Goal: Navigation & Orientation: Find specific page/section

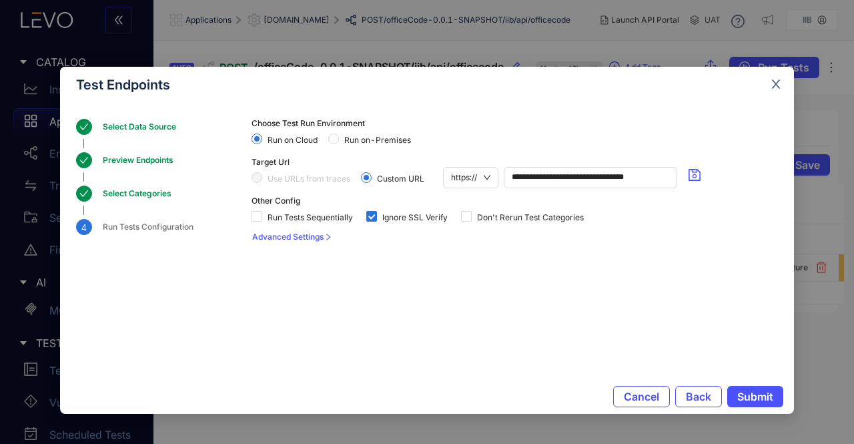
click at [772, 81] on icon "close" at bounding box center [776, 84] width 9 height 9
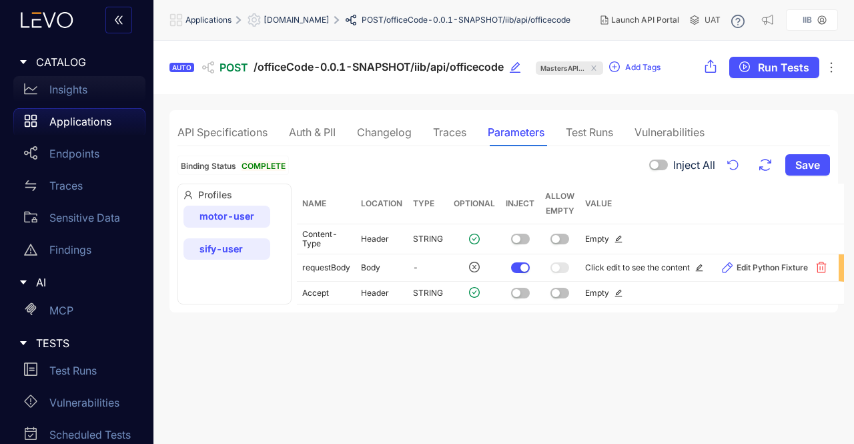
click at [88, 93] on div "Insights" at bounding box center [79, 89] width 132 height 27
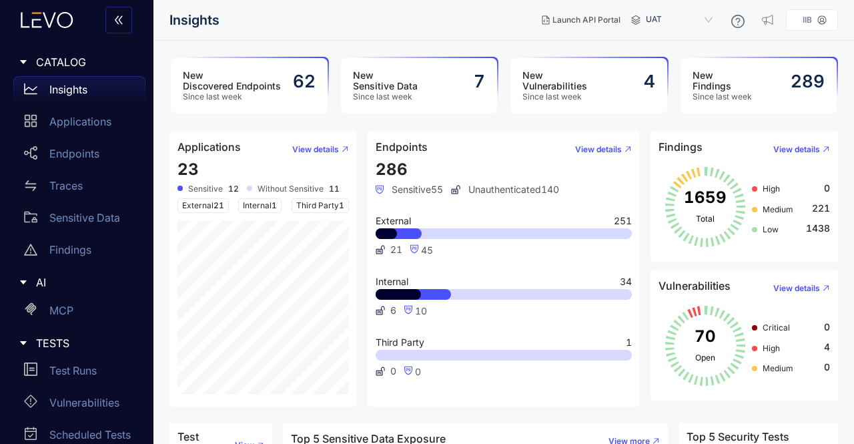
scroll to position [144, 0]
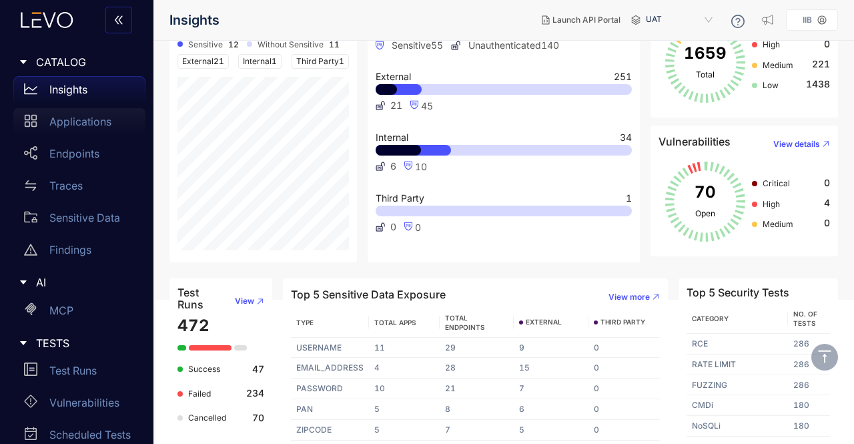
click at [78, 131] on div "Applications" at bounding box center [79, 121] width 132 height 27
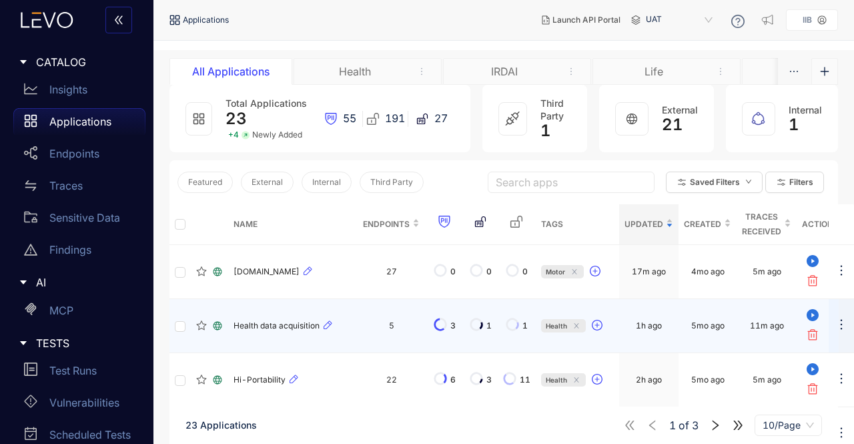
scroll to position [88, 0]
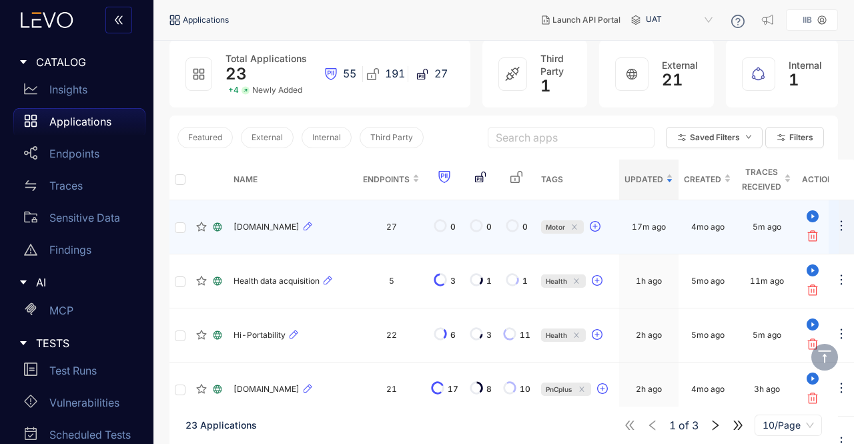
click at [294, 233] on div "[DOMAIN_NAME]" at bounding box center [292, 227] width 119 height 16
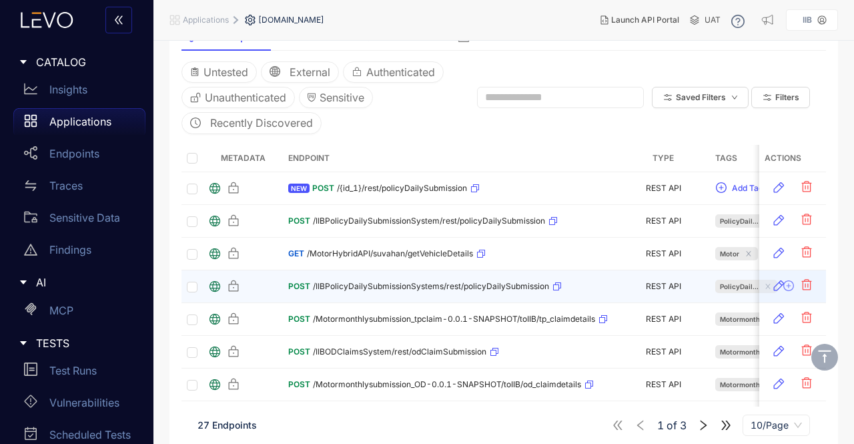
scroll to position [158, 0]
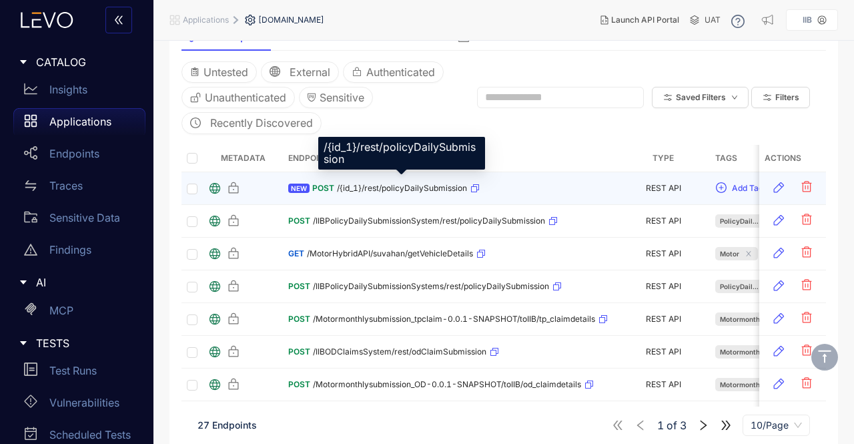
click at [422, 188] on span "/{id_1}/rest/policyDailySubmission" at bounding box center [402, 187] width 130 height 9
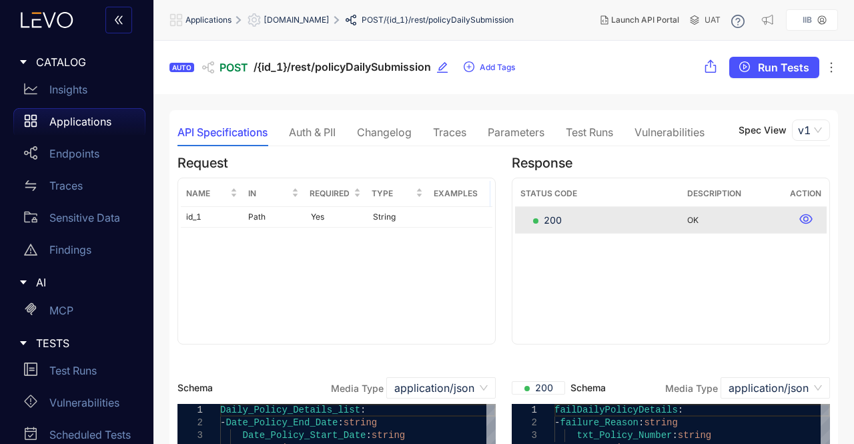
click at [522, 137] on div "Parameters" at bounding box center [516, 132] width 57 height 12
